Goal: Entertainment & Leisure: Consume media (video, audio)

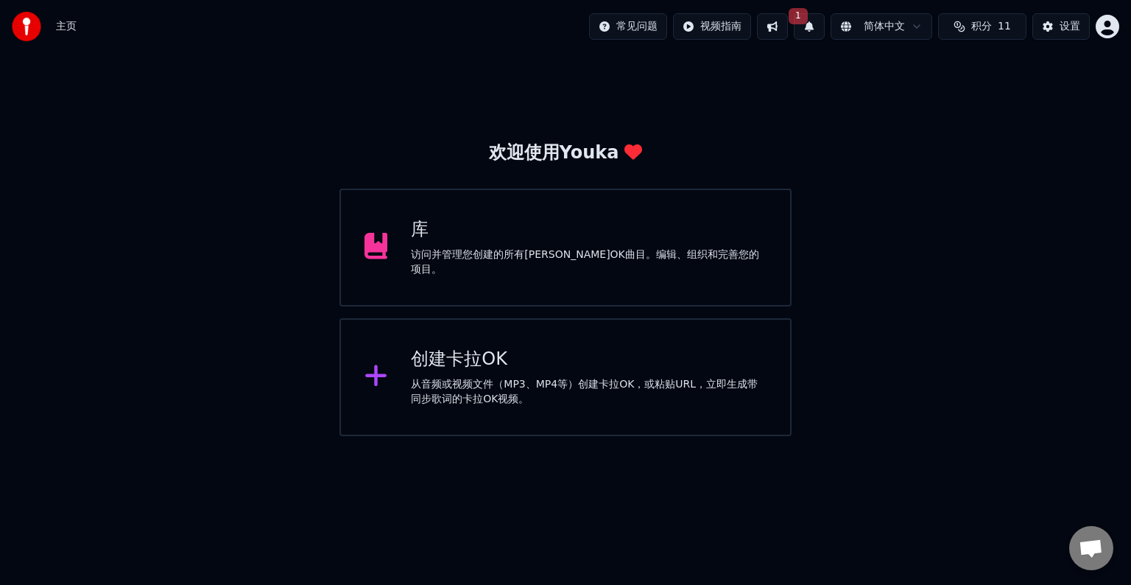
click at [545, 256] on div "访问并管理您创建的所有[PERSON_NAME]OK曲目。编辑、组织和完善您的项目。" at bounding box center [589, 261] width 356 height 29
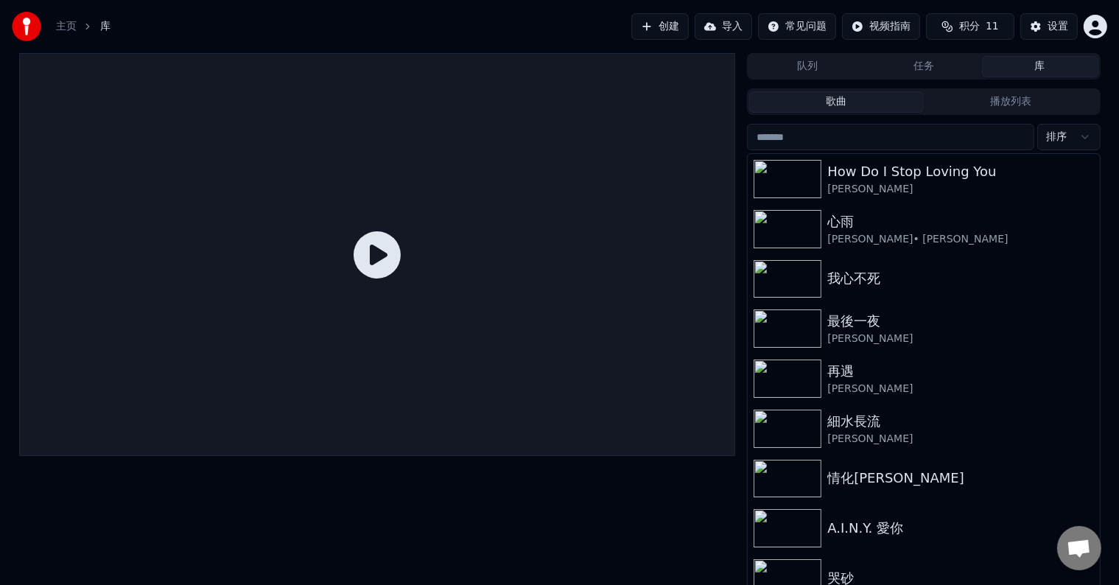
click at [859, 108] on button "歌曲" at bounding box center [836, 101] width 175 height 21
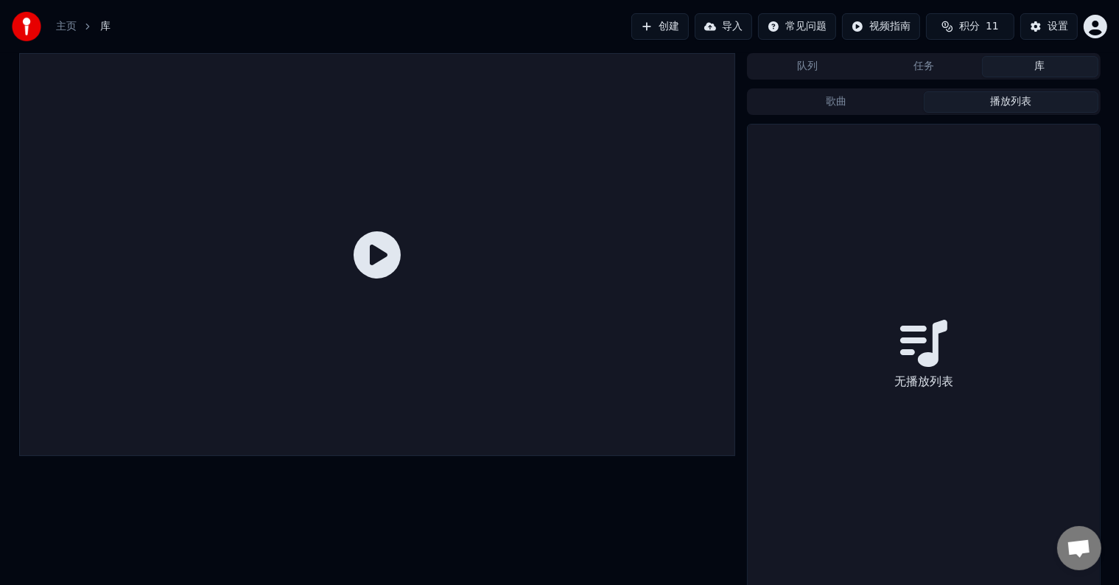
click at [1031, 108] on button "播放列表" at bounding box center [1011, 101] width 175 height 21
click at [843, 106] on button "歌曲" at bounding box center [836, 101] width 175 height 21
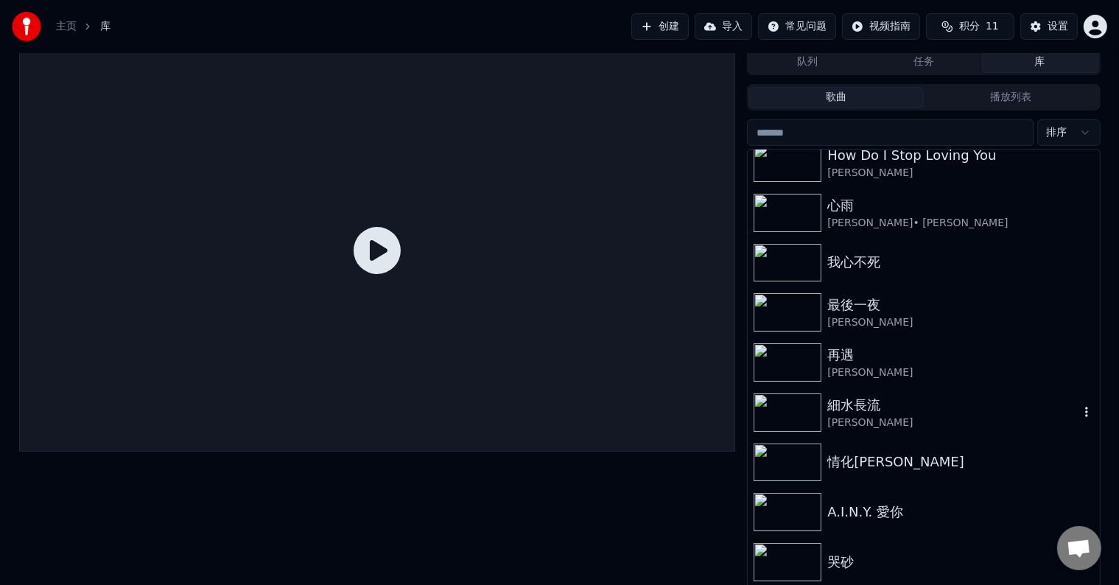
scroll to position [7, 0]
click at [306, 473] on div at bounding box center [377, 315] width 717 height 539
click at [1034, 25] on button "设置" at bounding box center [1048, 26] width 57 height 27
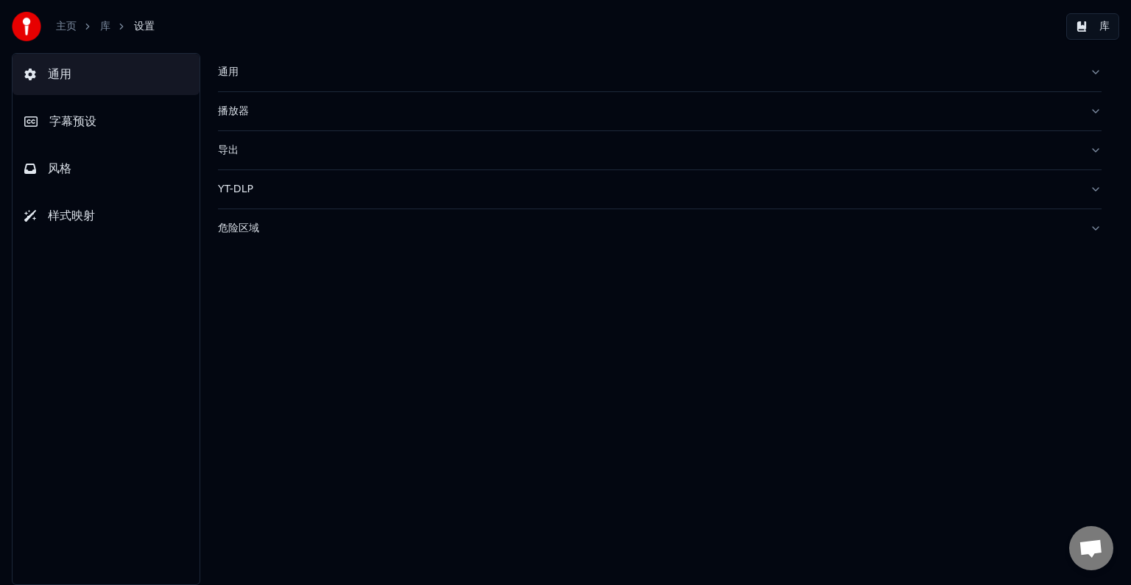
click at [1093, 28] on button "库" at bounding box center [1092, 26] width 53 height 27
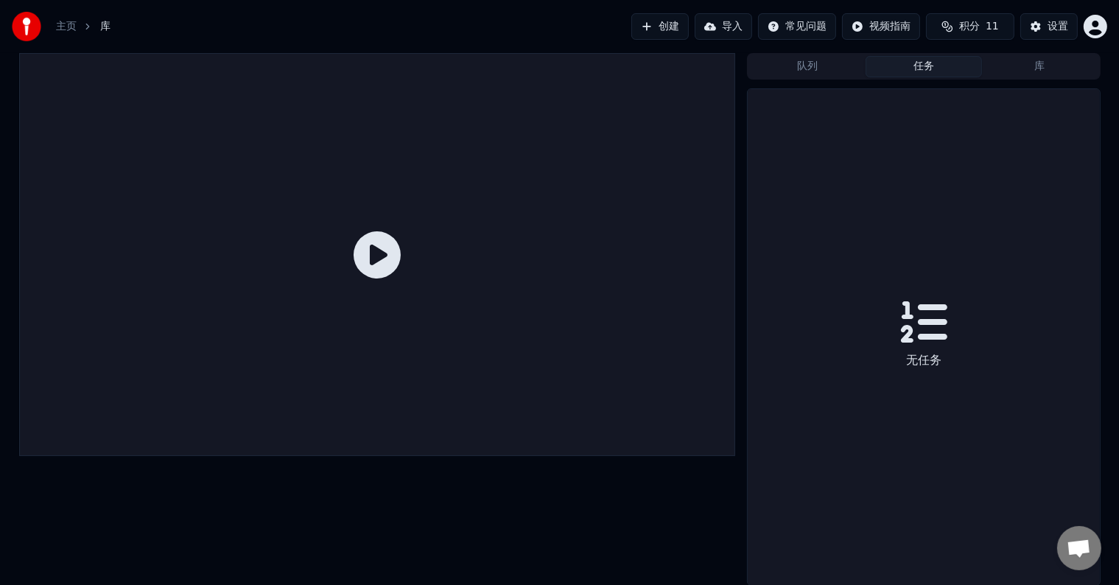
click at [918, 67] on button "任务" at bounding box center [923, 66] width 116 height 21
click at [798, 67] on button "队列" at bounding box center [807, 66] width 116 height 21
click at [1046, 71] on button "库" at bounding box center [1040, 66] width 116 height 21
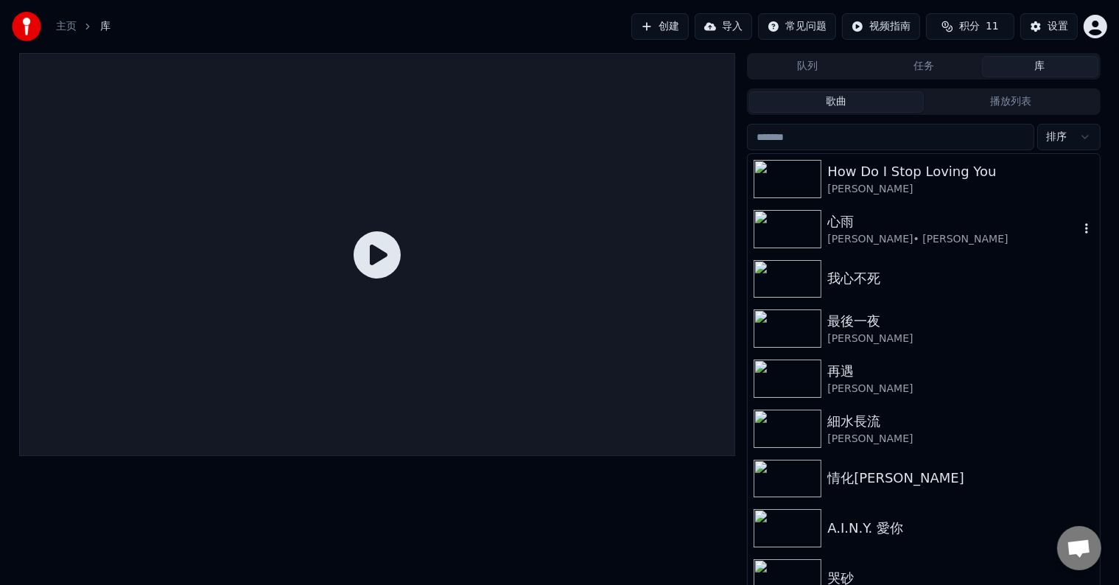
click at [871, 231] on div "心雨" at bounding box center [952, 221] width 251 height 21
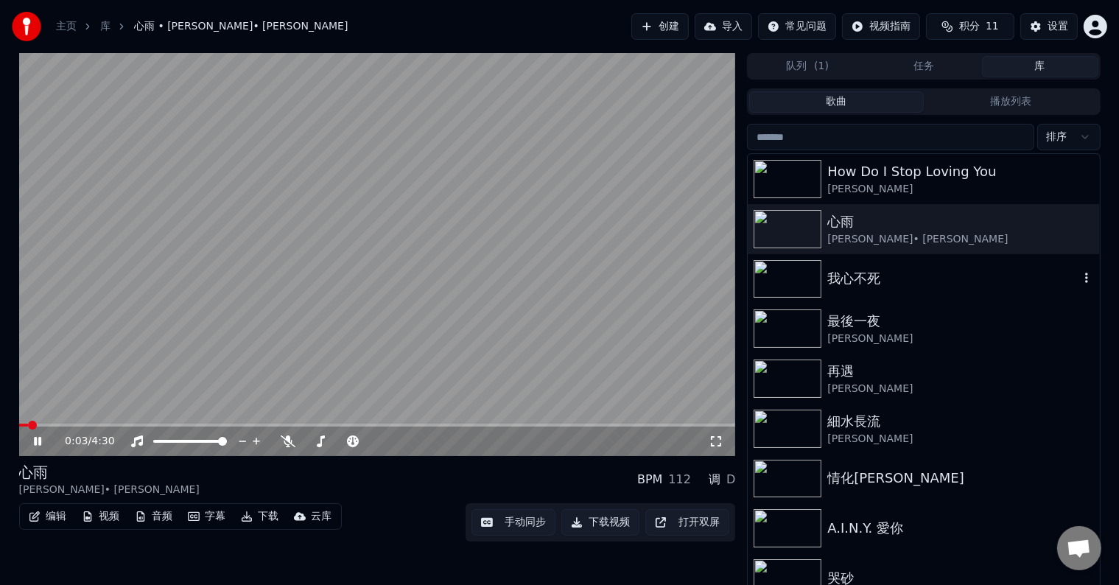
click at [868, 286] on div "我心不死" at bounding box center [952, 278] width 251 height 21
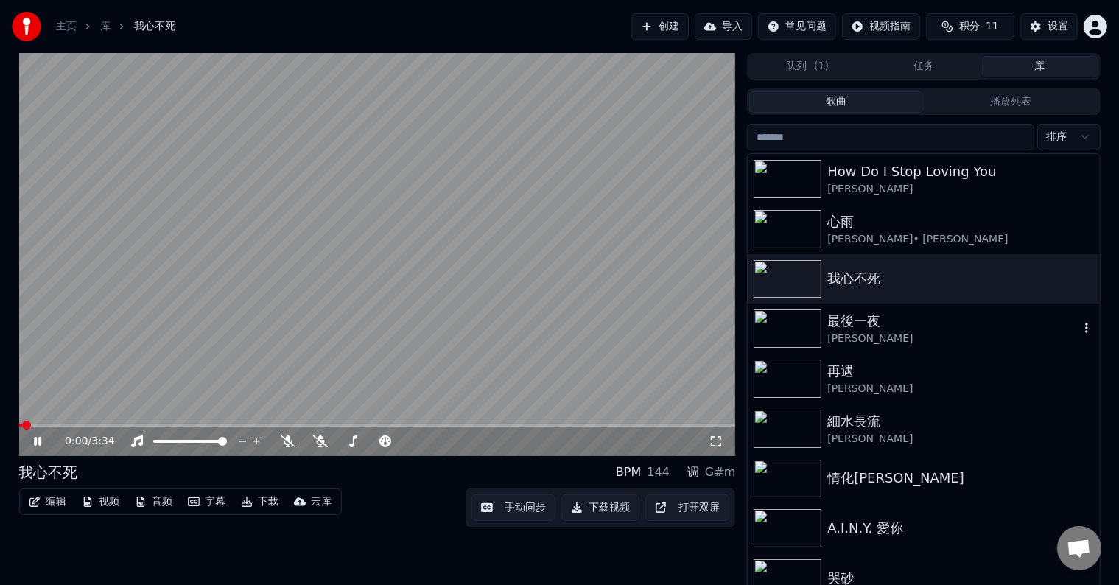
click at [867, 336] on div "[PERSON_NAME]" at bounding box center [952, 338] width 251 height 15
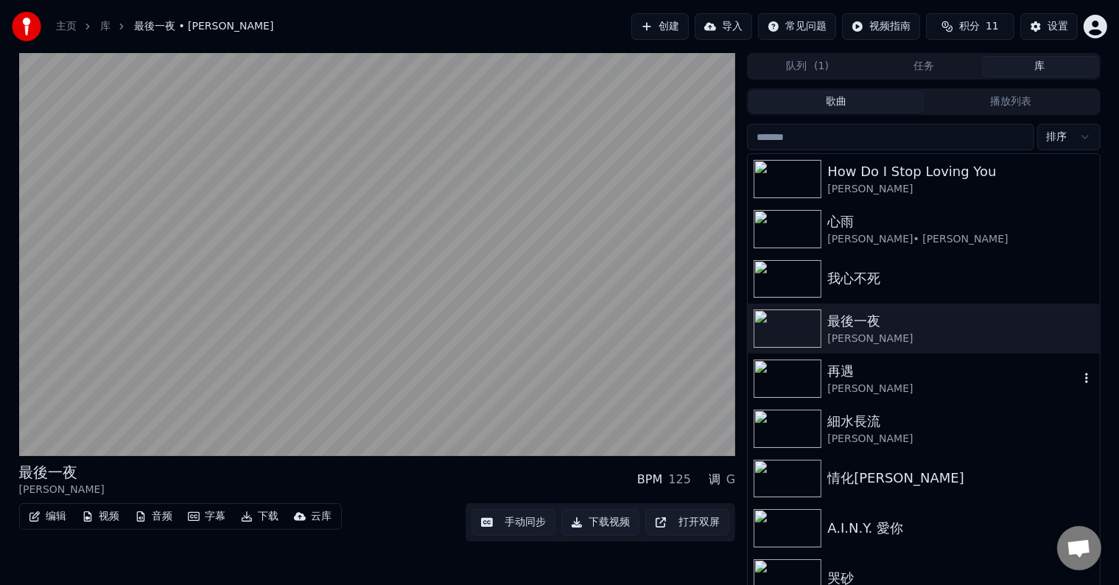
click at [860, 377] on div "再遇" at bounding box center [952, 371] width 251 height 21
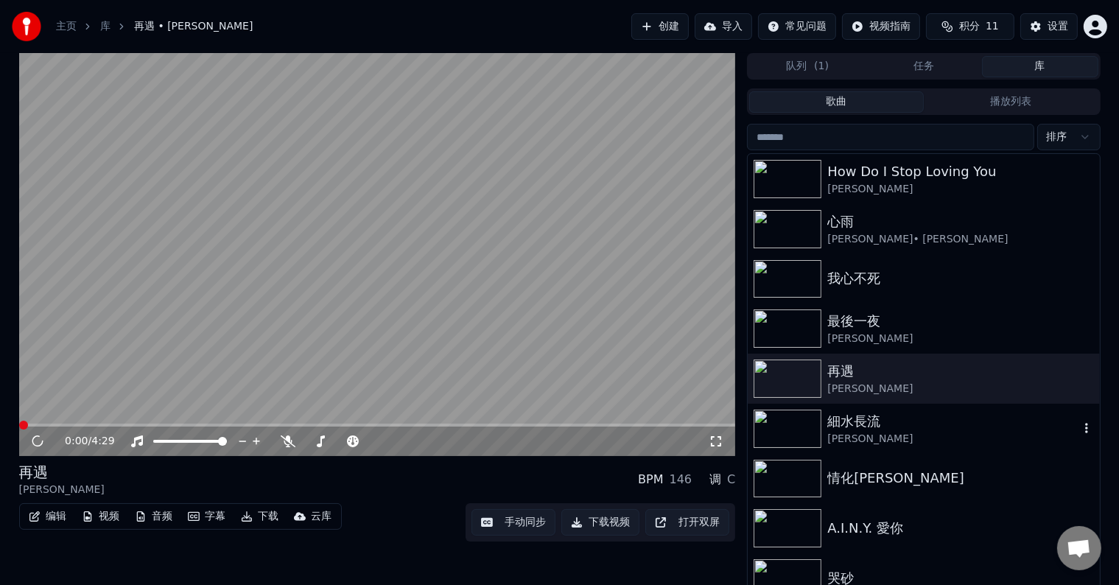
drag, startPoint x: 872, startPoint y: 435, endPoint x: 890, endPoint y: 483, distance: 51.3
click at [872, 436] on div "[PERSON_NAME]" at bounding box center [952, 439] width 251 height 15
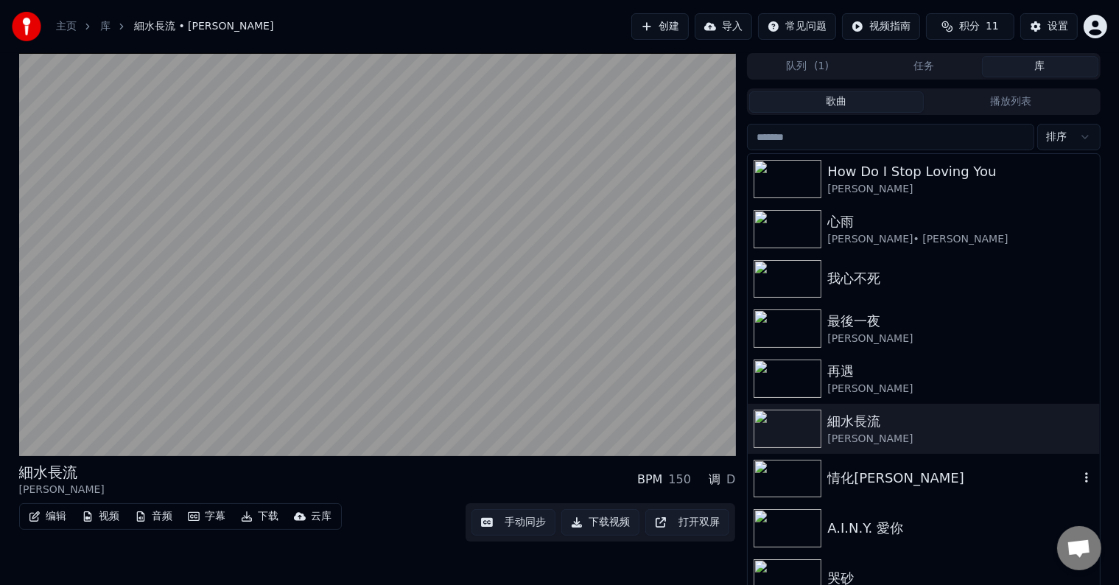
drag, startPoint x: 890, startPoint y: 483, endPoint x: 900, endPoint y: 530, distance: 48.1
click at [891, 491] on div "情化[PERSON_NAME]" at bounding box center [923, 479] width 351 height 50
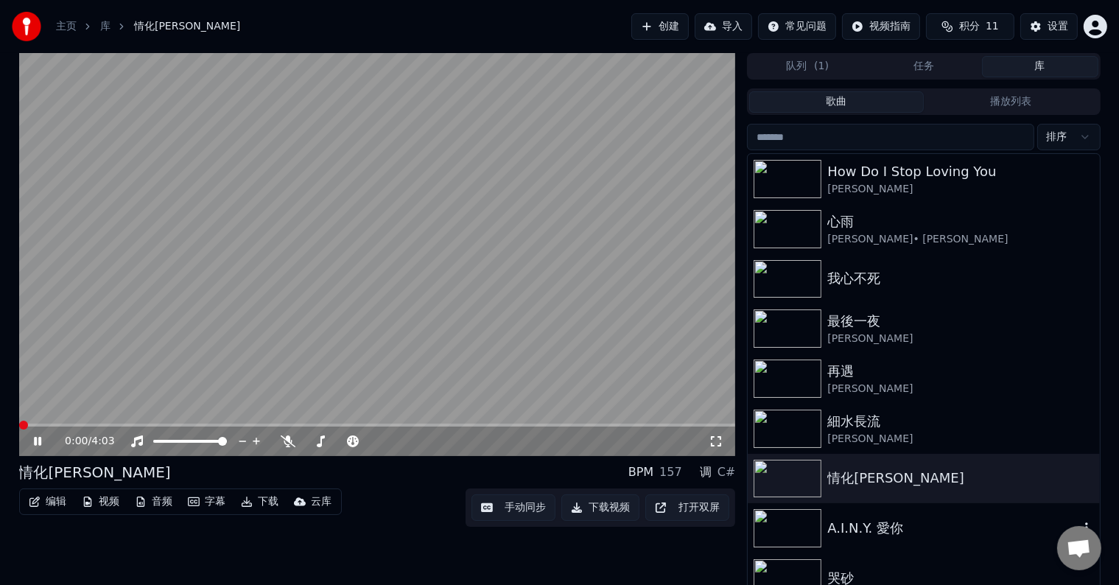
click at [900, 530] on div "A.I.N.Y. 愛你" at bounding box center [952, 528] width 251 height 21
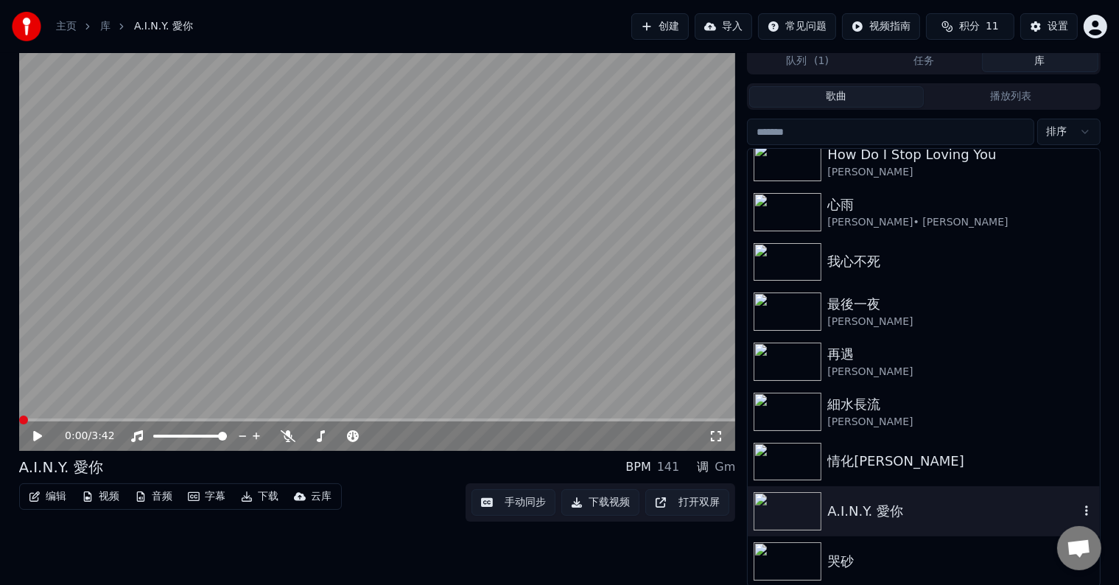
scroll to position [7, 0]
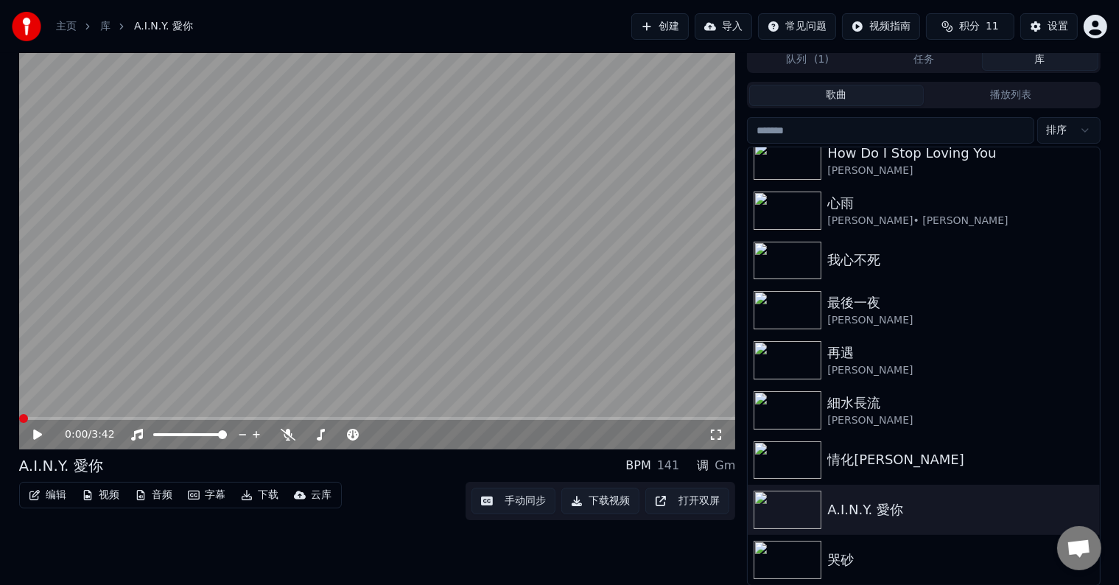
click at [859, 558] on div "哭砂" at bounding box center [952, 559] width 251 height 21
